Goal: Check status: Check status

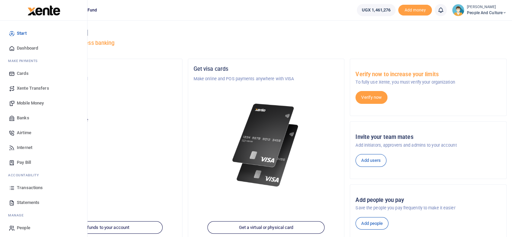
click at [38, 102] on span "Mobile Money" at bounding box center [30, 103] width 27 height 7
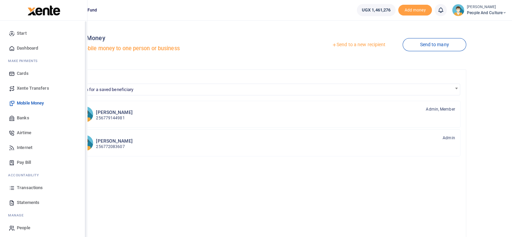
click at [30, 187] on span "Transactions" at bounding box center [30, 187] width 26 height 7
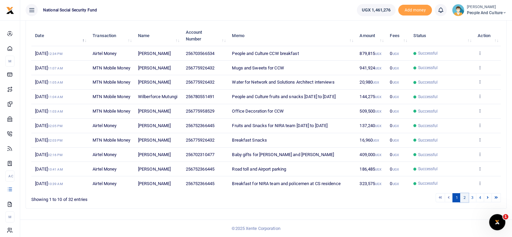
click at [464, 200] on link "2" at bounding box center [464, 197] width 8 height 9
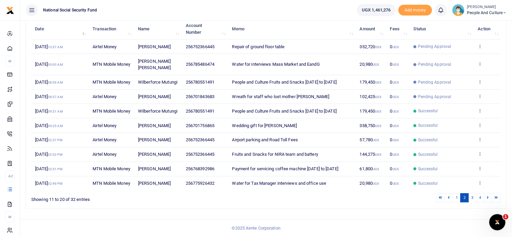
scroll to position [111, 0]
click at [456, 199] on link "1" at bounding box center [457, 197] width 8 height 9
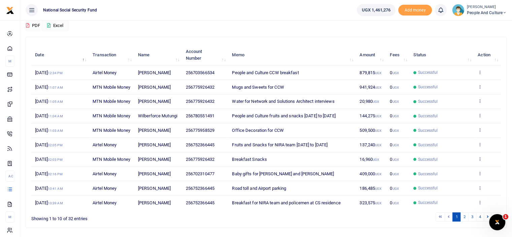
scroll to position [118, 0]
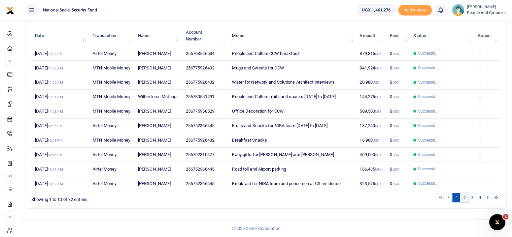
click at [464, 196] on link "2" at bounding box center [464, 197] width 8 height 9
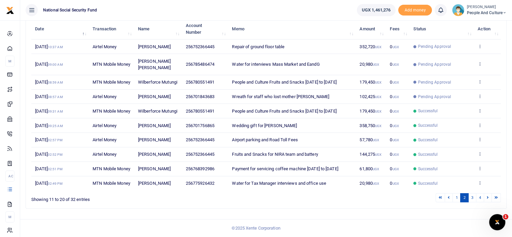
scroll to position [111, 0]
click at [455, 196] on link "1" at bounding box center [457, 197] width 8 height 9
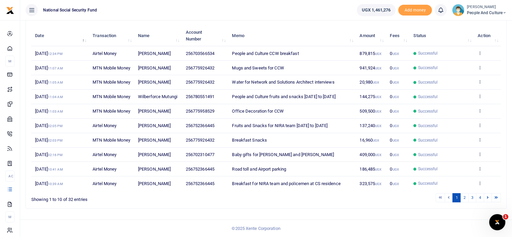
scroll to position [118, 0]
click at [465, 199] on link "2" at bounding box center [464, 197] width 8 height 9
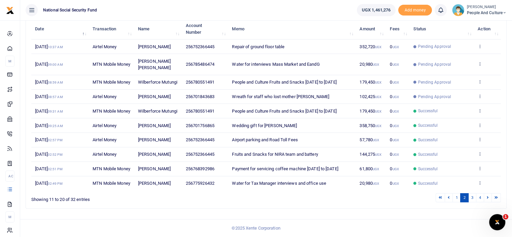
scroll to position [111, 0]
click at [457, 200] on link "1" at bounding box center [457, 197] width 8 height 9
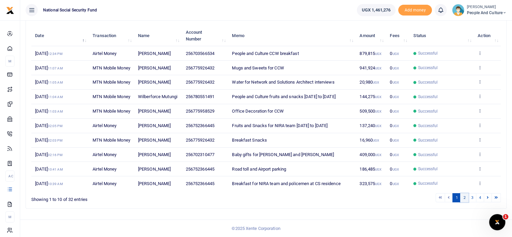
click at [465, 202] on link "2" at bounding box center [464, 197] width 8 height 9
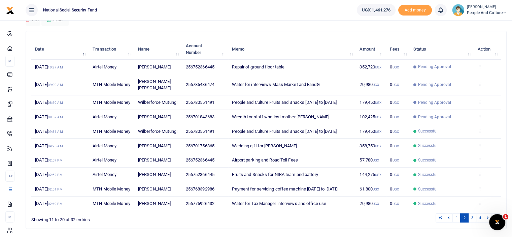
scroll to position [0, 0]
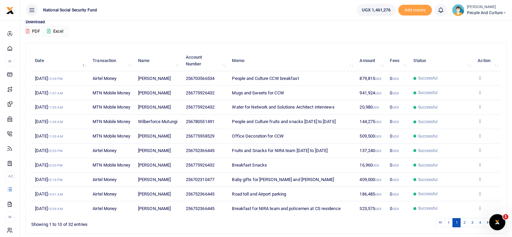
scroll to position [118, 0]
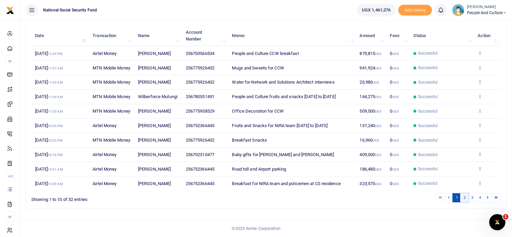
click at [464, 198] on link "2" at bounding box center [464, 197] width 8 height 9
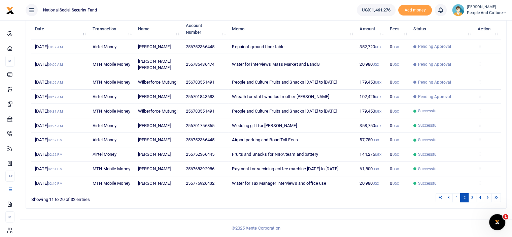
scroll to position [101, 0]
click at [457, 202] on link "1" at bounding box center [457, 197] width 8 height 9
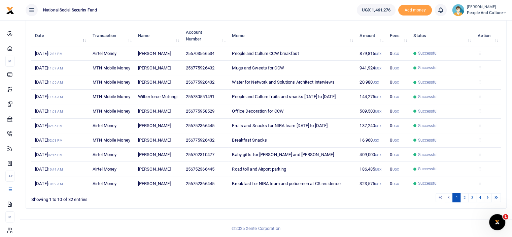
scroll to position [118, 0]
click at [465, 197] on link "2" at bounding box center [464, 197] width 8 height 9
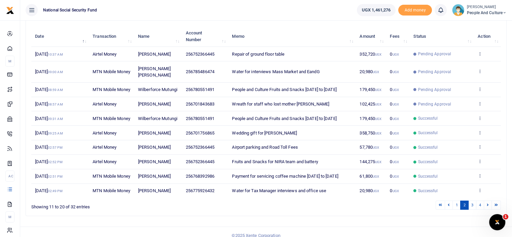
scroll to position [44, 0]
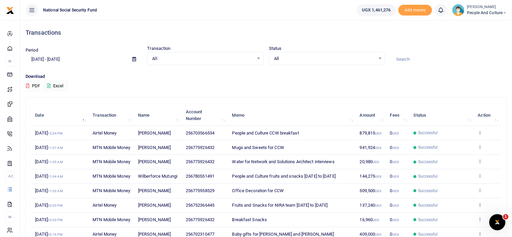
scroll to position [118, 0]
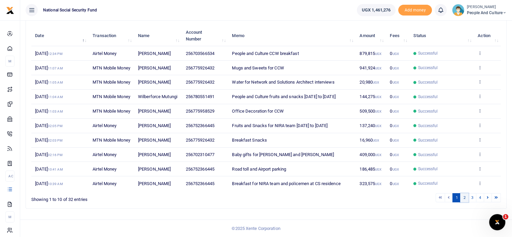
click at [463, 196] on link "2" at bounding box center [464, 197] width 8 height 9
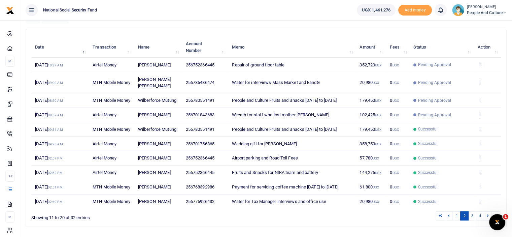
scroll to position [111, 0]
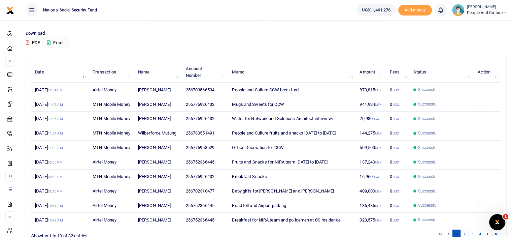
scroll to position [118, 0]
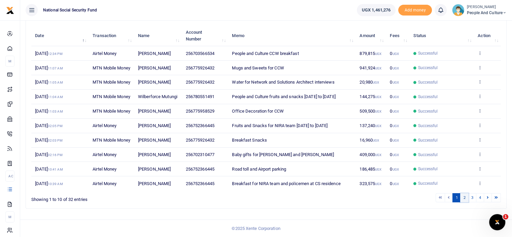
click at [467, 201] on link "2" at bounding box center [464, 197] width 8 height 9
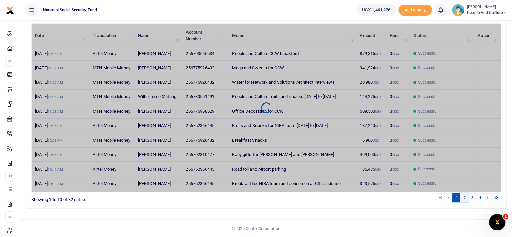
click at [465, 199] on link "2" at bounding box center [464, 197] width 8 height 9
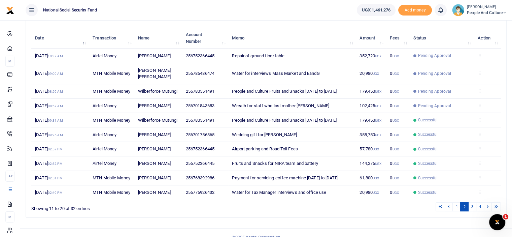
scroll to position [44, 0]
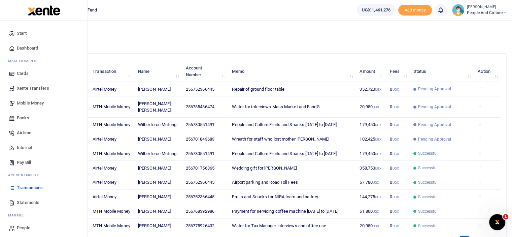
click at [28, 187] on span "Transactions" at bounding box center [30, 187] width 26 height 7
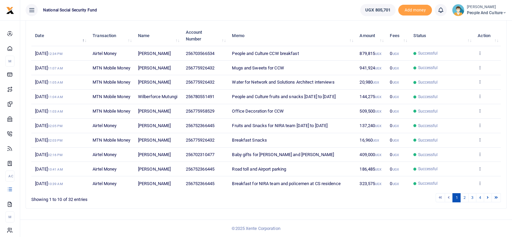
scroll to position [118, 0]
click at [465, 198] on link "2" at bounding box center [464, 197] width 8 height 9
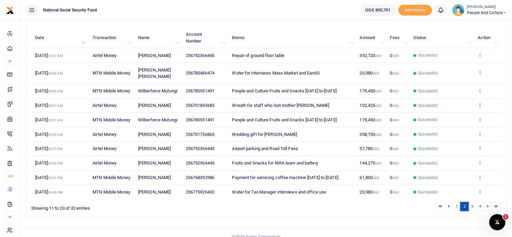
scroll to position [0, 0]
